Goal: Find contact information: Find contact information

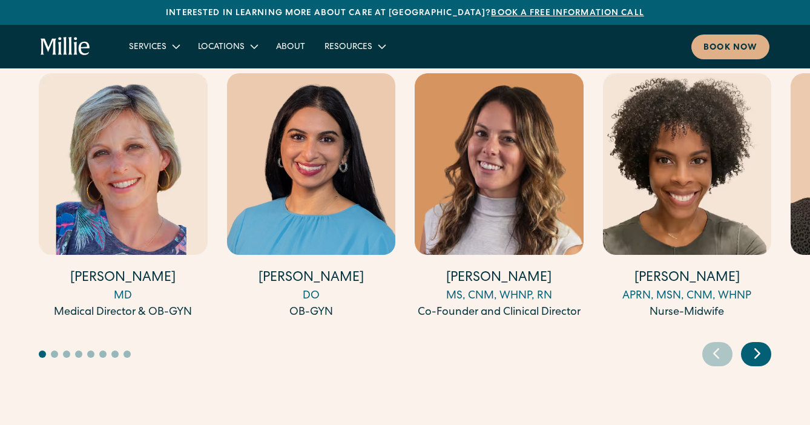
scroll to position [3757, 0]
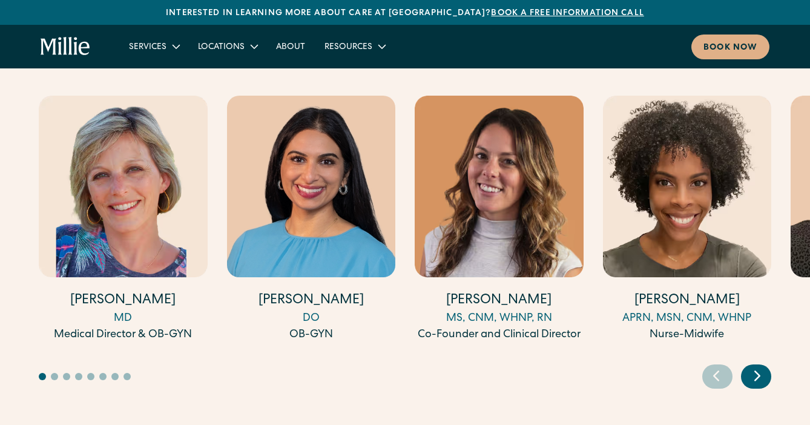
click at [759, 366] on icon "Next slide" at bounding box center [757, 375] width 18 height 19
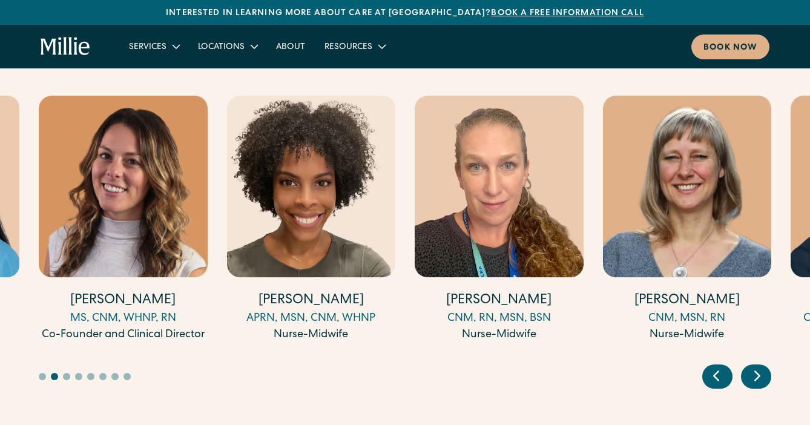
click at [759, 366] on icon "Next slide" at bounding box center [757, 375] width 18 height 19
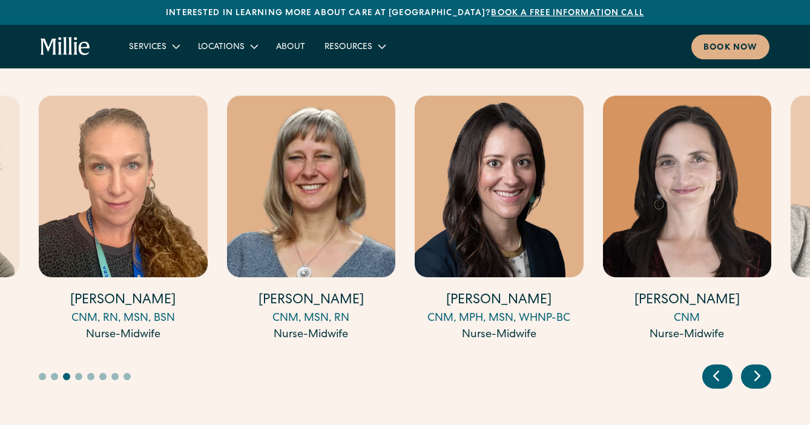
click at [759, 366] on icon "Next slide" at bounding box center [757, 375] width 18 height 19
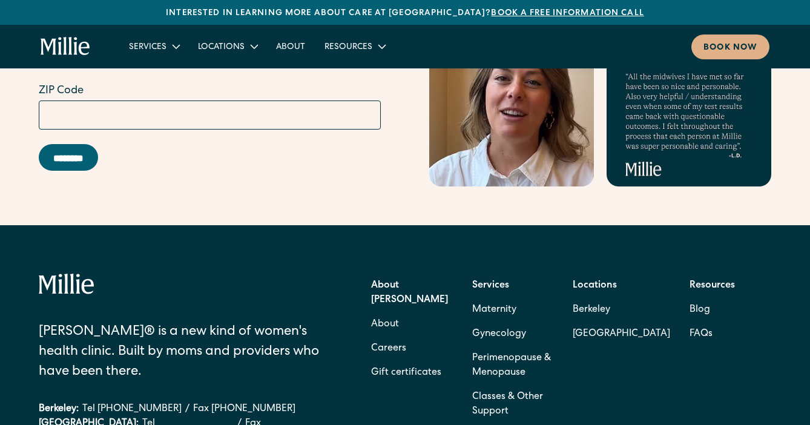
scroll to position [5207, 0]
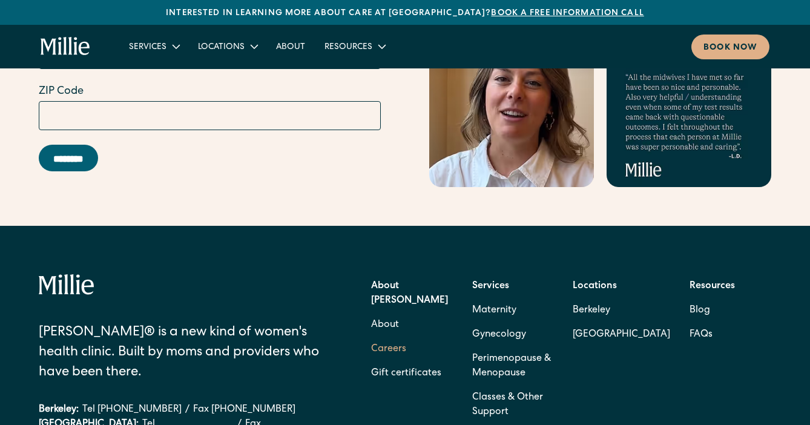
click at [404, 337] on link "Careers" at bounding box center [388, 349] width 35 height 24
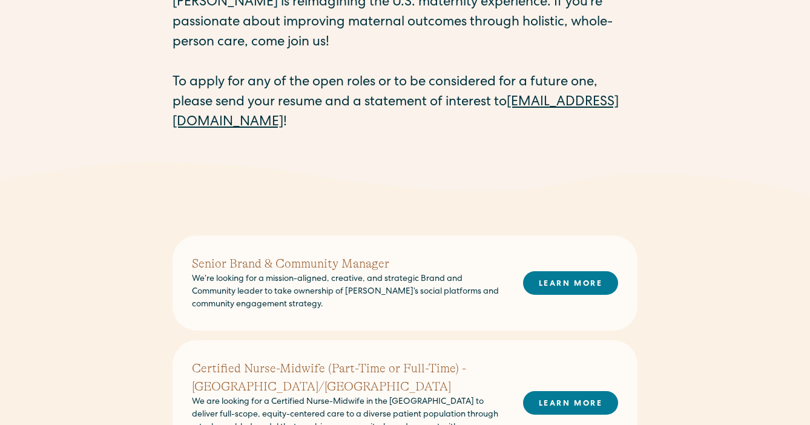
scroll to position [130, 0]
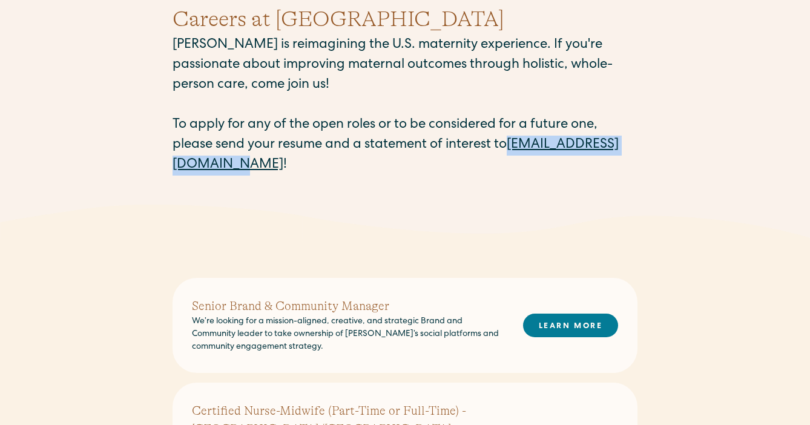
click at [320, 174] on div "Careers at Millie Millie is reimagining the U.S. maternity experience. If you'r…" at bounding box center [405, 89] width 810 height 231
copy link "careers@millieclinic.com"
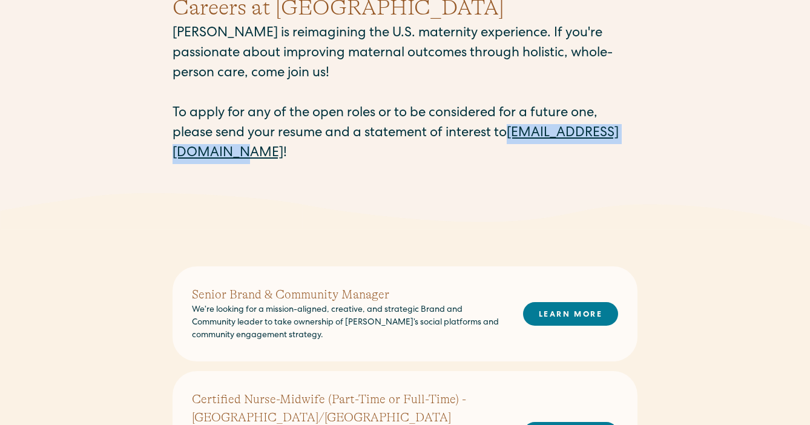
scroll to position [0, 0]
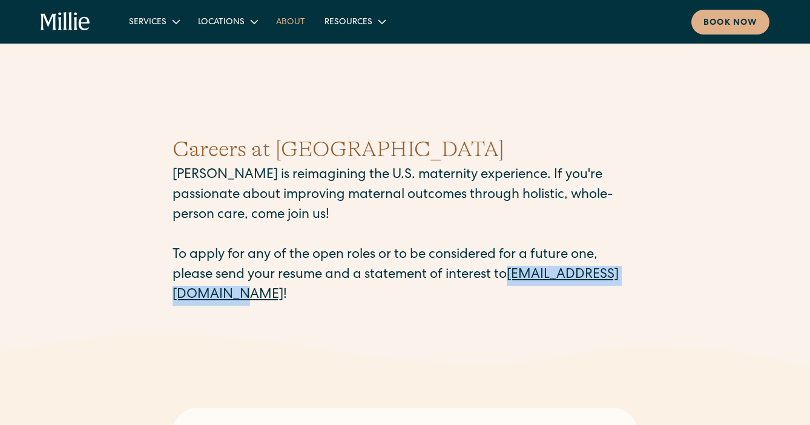
click at [287, 22] on link "About" at bounding box center [290, 21] width 48 height 20
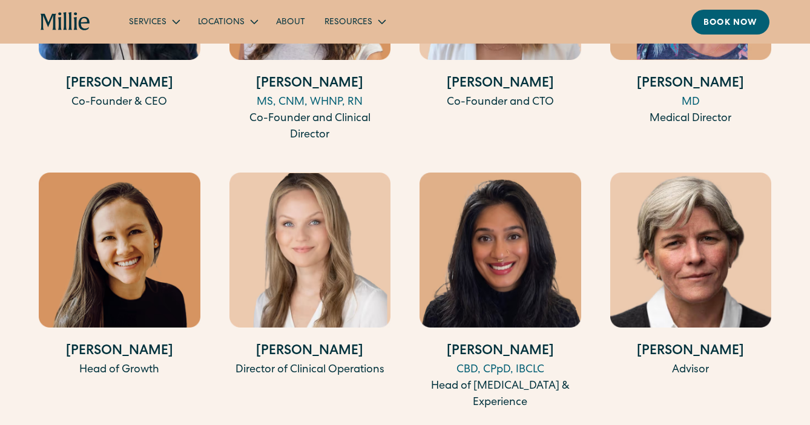
scroll to position [2450, 0]
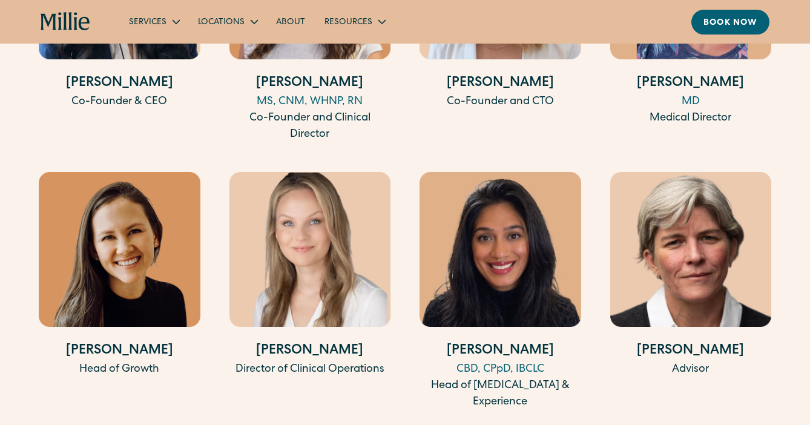
click at [145, 251] on img at bounding box center [120, 249] width 162 height 155
drag, startPoint x: 78, startPoint y: 352, endPoint x: 182, endPoint y: 350, distance: 103.5
click at [182, 350] on h4 "[PERSON_NAME]" at bounding box center [120, 351] width 162 height 20
copy h4 "[PERSON_NAME]"
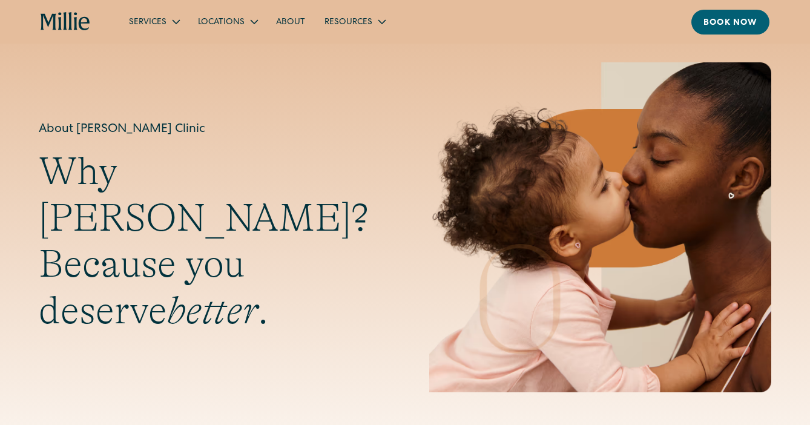
scroll to position [0, 0]
